Goal: Entertainment & Leisure: Consume media (video, audio)

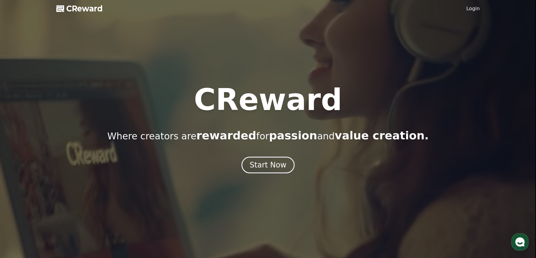
drag, startPoint x: 261, startPoint y: 166, endPoint x: 298, endPoint y: 162, distance: 37.1
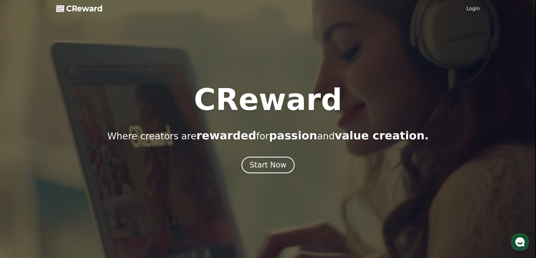
click at [262, 166] on div "Start Now" at bounding box center [268, 165] width 37 height 10
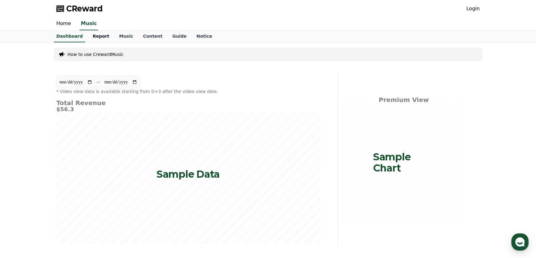
click at [92, 35] on link "Report" at bounding box center [101, 37] width 27 height 12
click at [119, 35] on link "Music" at bounding box center [126, 37] width 24 height 12
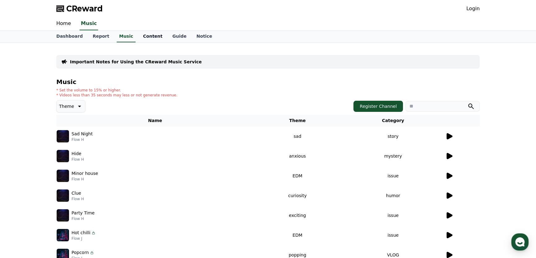
click at [145, 34] on link "Content" at bounding box center [152, 37] width 29 height 12
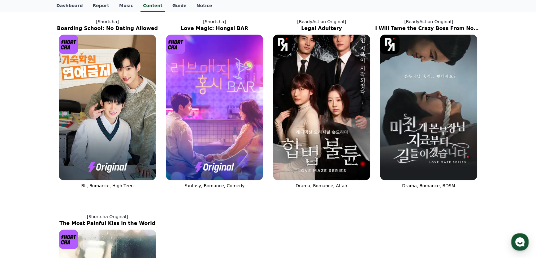
scroll to position [253, 0]
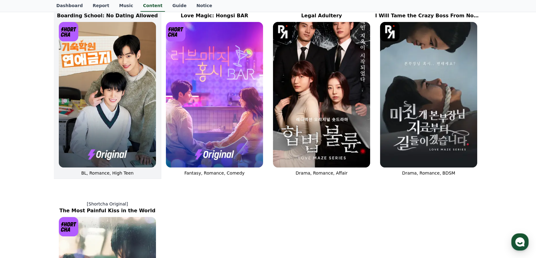
click at [109, 110] on img at bounding box center [107, 95] width 97 height 146
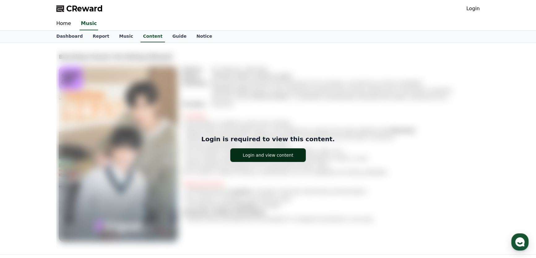
click at [255, 158] on div "Login and view content" at bounding box center [268, 155] width 50 height 6
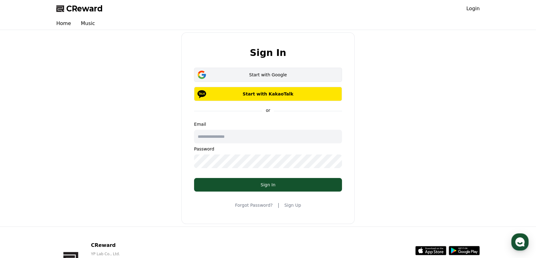
click at [243, 74] on div "Start with Google" at bounding box center [268, 75] width 130 height 6
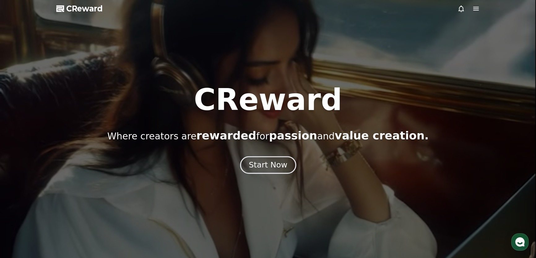
click at [264, 161] on div "Start Now" at bounding box center [268, 165] width 38 height 11
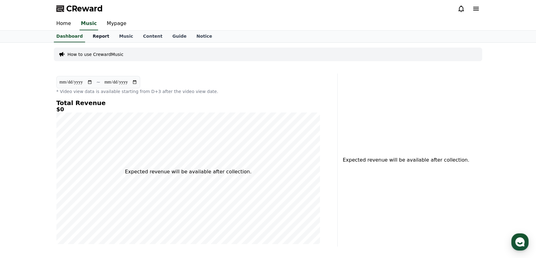
click at [88, 33] on link "Report" at bounding box center [101, 37] width 27 height 12
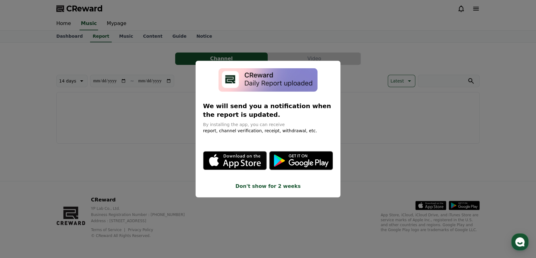
click at [281, 188] on button "Don't show for 2 weeks" at bounding box center [268, 186] width 130 height 7
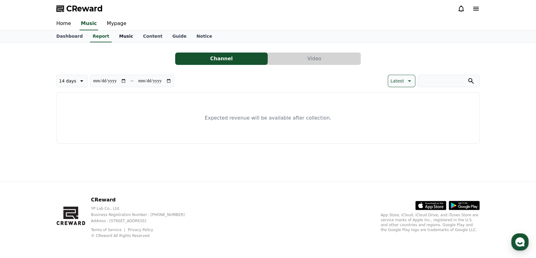
click at [116, 36] on link "Music" at bounding box center [126, 37] width 24 height 12
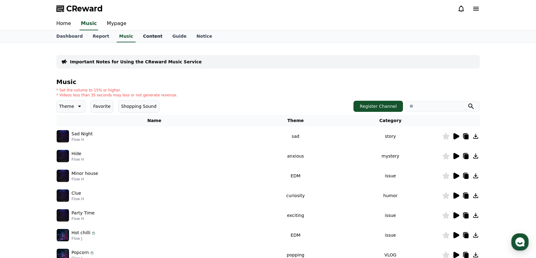
click at [142, 35] on link "Content" at bounding box center [152, 37] width 29 height 12
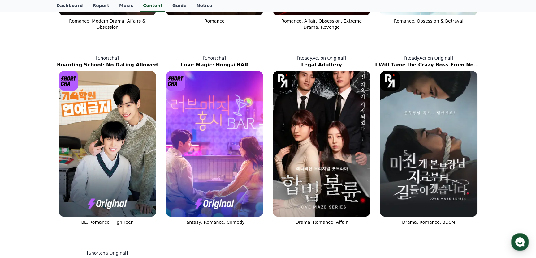
scroll to position [197, 0]
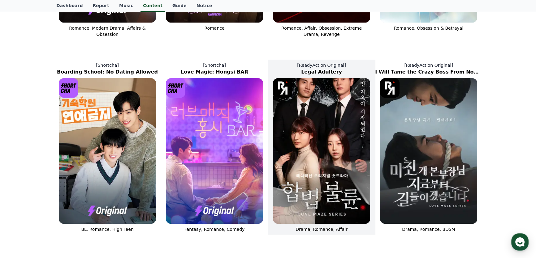
click at [312, 151] on img at bounding box center [321, 151] width 97 height 146
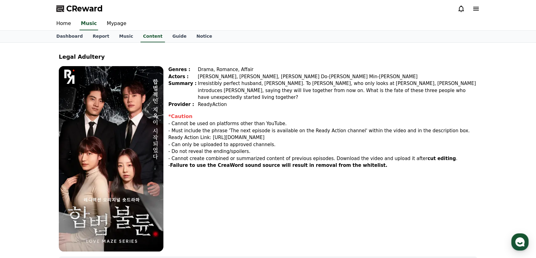
click at [474, 7] on icon at bounding box center [475, 8] width 7 height 7
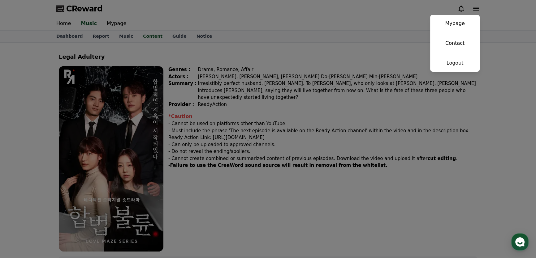
click at [370, 53] on button "close" at bounding box center [268, 129] width 536 height 258
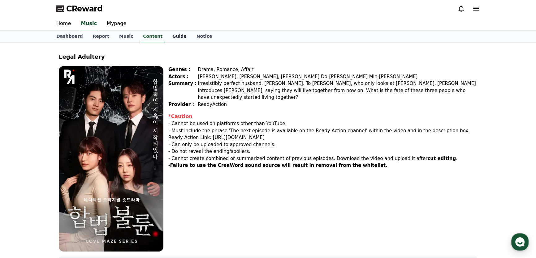
click at [168, 38] on link "Guide" at bounding box center [179, 37] width 24 height 12
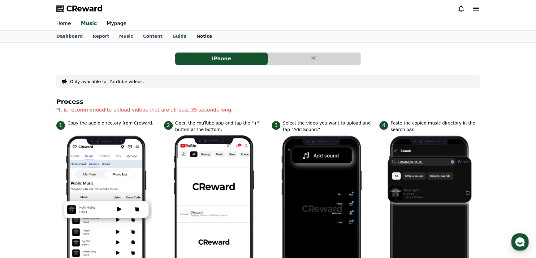
click at [192, 39] on link "Notice" at bounding box center [205, 37] width 26 height 12
